Goal: Transaction & Acquisition: Subscribe to service/newsletter

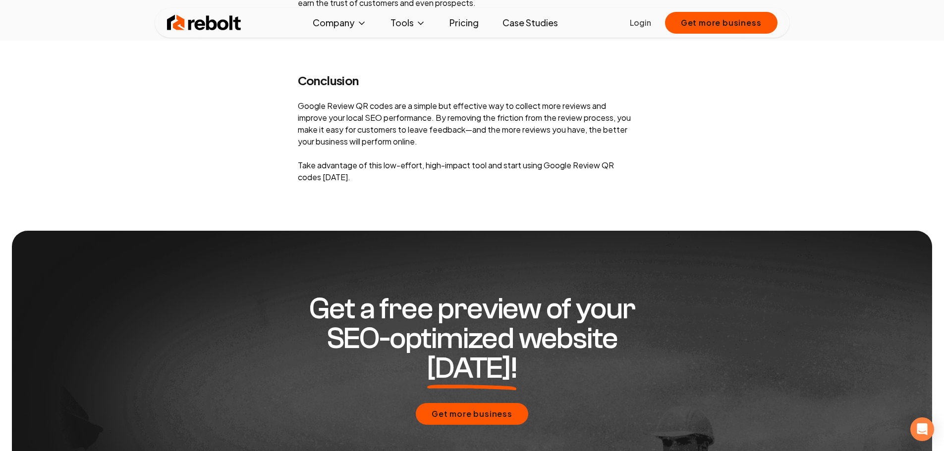
click at [466, 22] on link "Pricing" at bounding box center [463, 23] width 45 height 20
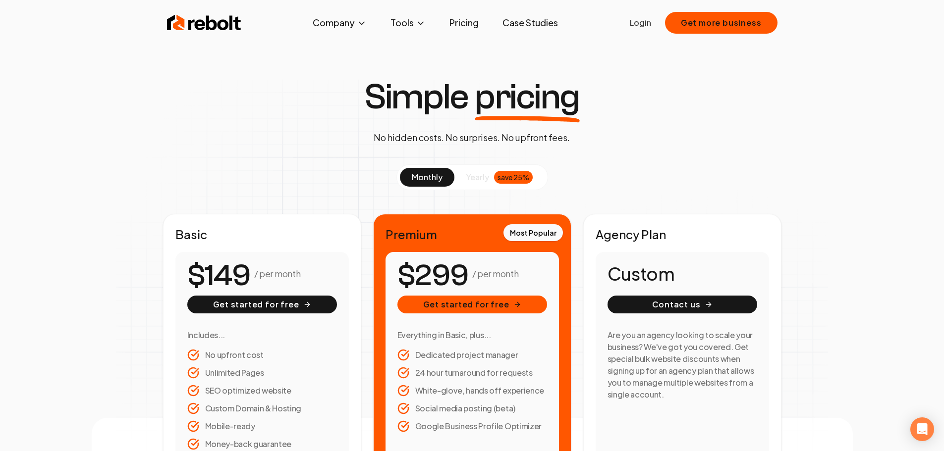
click at [480, 184] on button "yearly save 25%" at bounding box center [499, 177] width 90 height 19
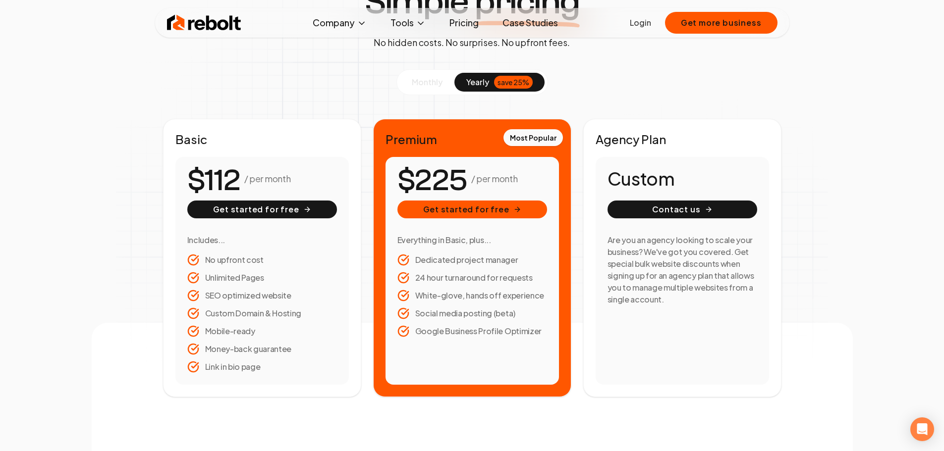
scroll to position [99, 0]
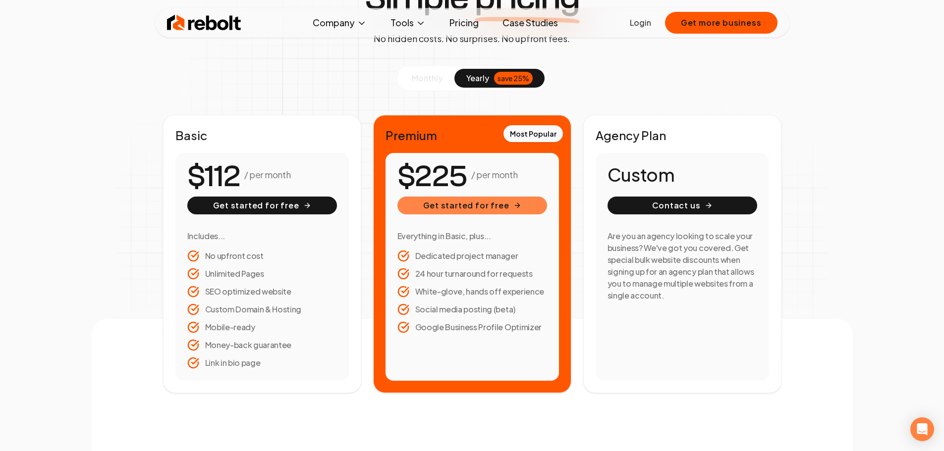
click at [482, 205] on button "Get started for free" at bounding box center [472, 206] width 150 height 18
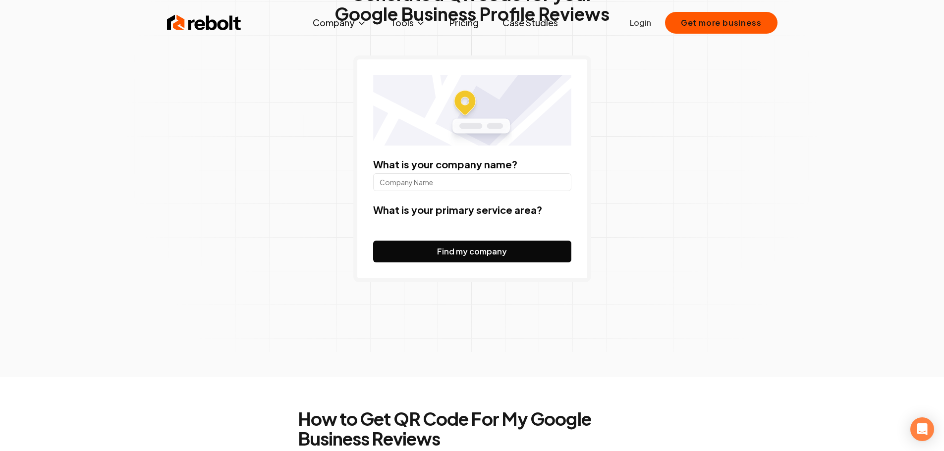
scroll to position [2, 0]
